Goal: Check status: Check status

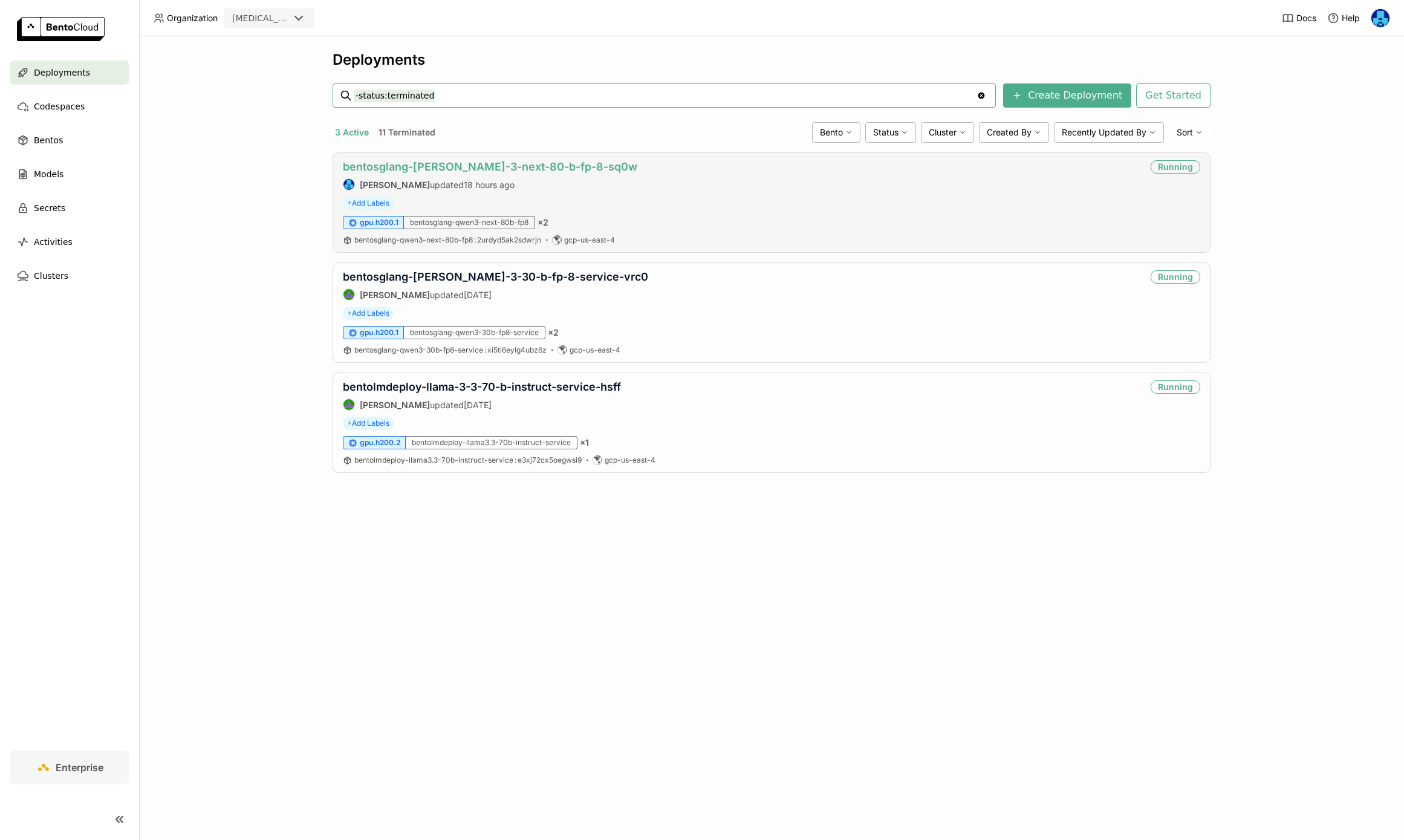
click at [501, 163] on link "bentosglang-[PERSON_NAME]-3-next-80-b-fp-8-sq0w" at bounding box center [490, 166] width 294 height 13
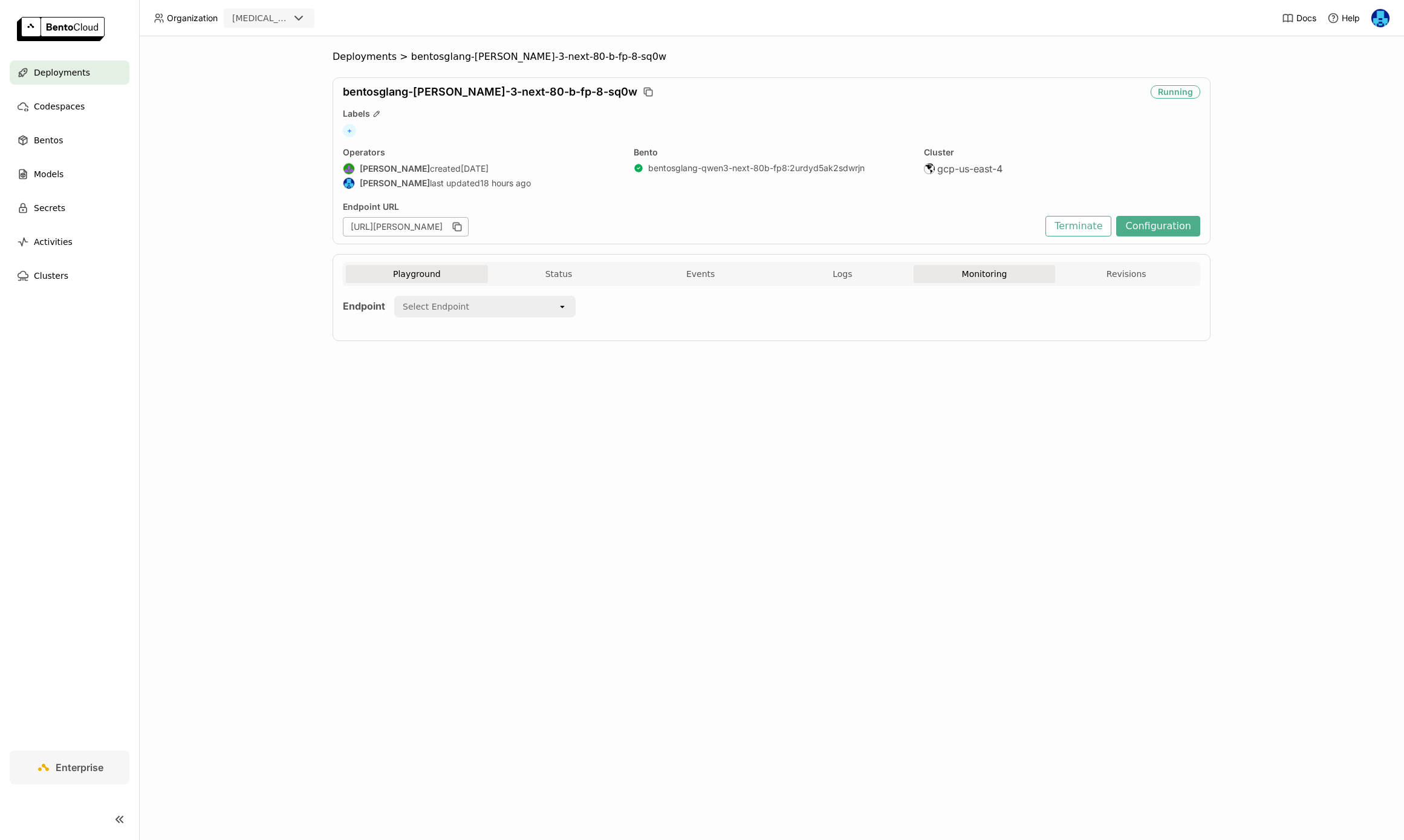
click at [995, 275] on button "Monitoring" at bounding box center [984, 274] width 142 height 18
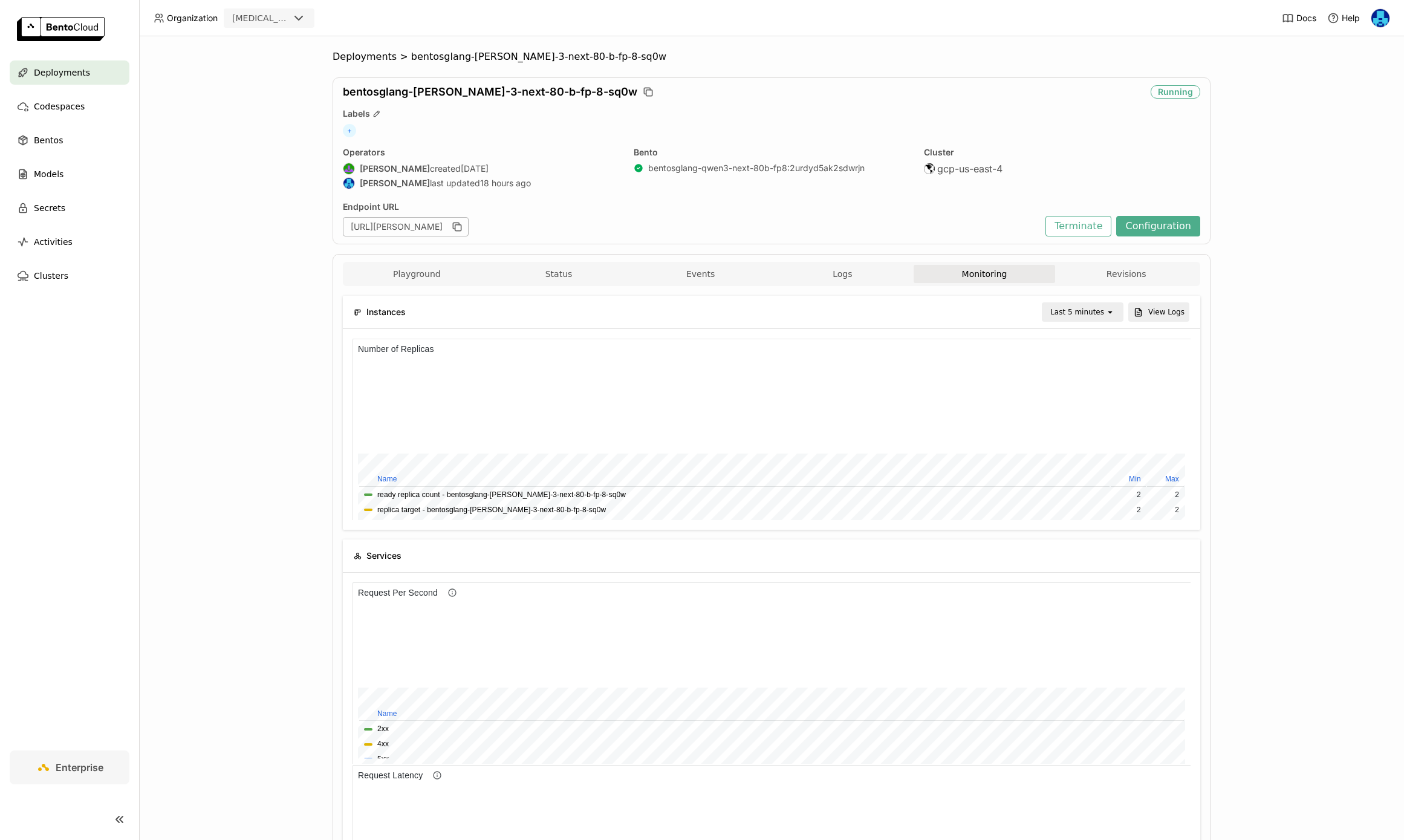
scroll to position [182, 839]
click at [1095, 310] on div "Last 5 minutes" at bounding box center [1077, 312] width 53 height 12
click at [1088, 450] on div "Last 1 day" at bounding box center [1084, 449] width 58 height 12
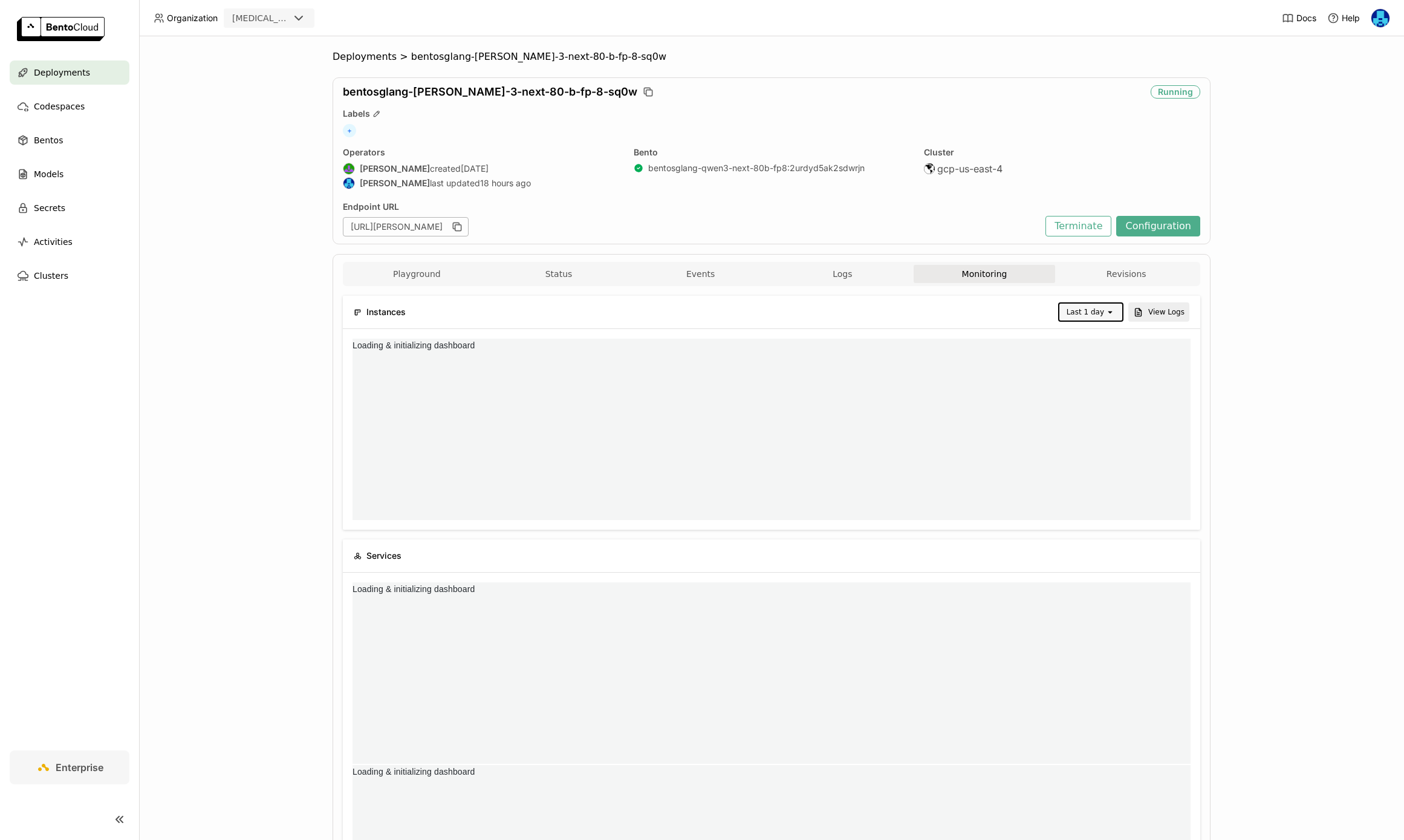
scroll to position [0, 0]
